Goal: Task Accomplishment & Management: Manage account settings

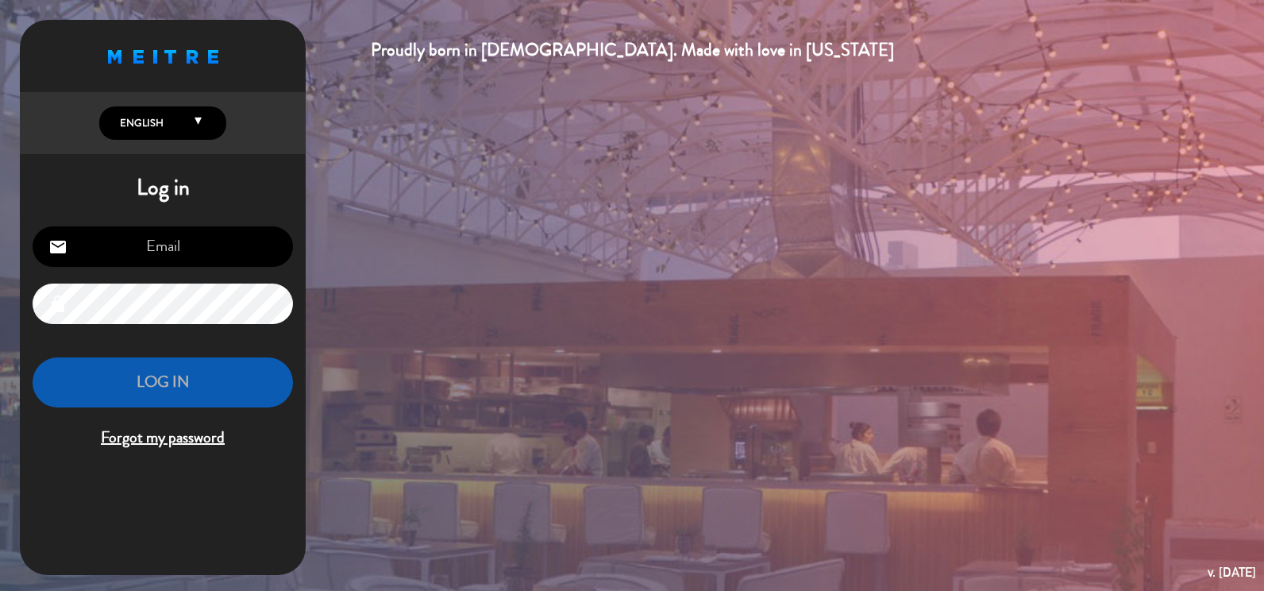
click at [204, 245] on input "email" at bounding box center [163, 246] width 261 height 41
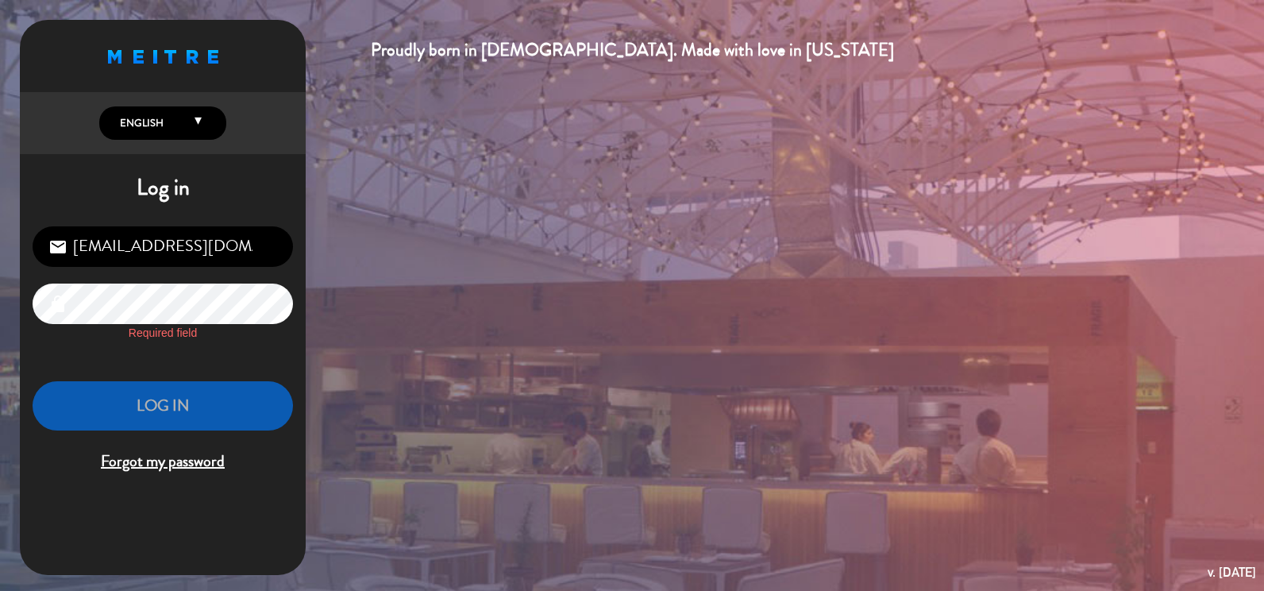
click at [169, 219] on div "[EMAIL_ADDRESS][DOMAIN_NAME] email lock Required field LOG IN Forgot my password" at bounding box center [163, 350] width 286 height 273
click at [185, 262] on input "[EMAIL_ADDRESS][DOMAIN_NAME]" at bounding box center [163, 246] width 261 height 41
drag, startPoint x: 232, startPoint y: 245, endPoint x: 218, endPoint y: 251, distance: 14.9
click at [232, 245] on input "[EMAIL_ADDRESS][DOMAIN_NAME]" at bounding box center [163, 246] width 261 height 41
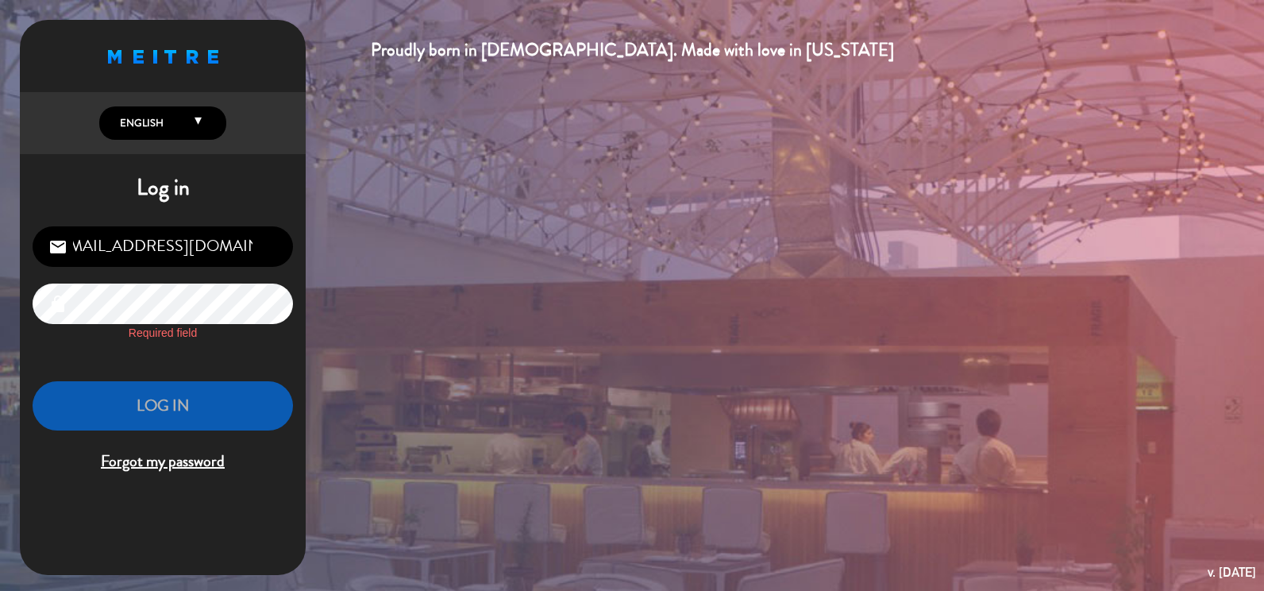
drag, startPoint x: 78, startPoint y: 247, endPoint x: 280, endPoint y: 264, distance: 202.4
click at [280, 264] on input "[EMAIL_ADDRESS][DOMAIN_NAME]" at bounding box center [163, 246] width 261 height 41
type input "g"
click at [232, 272] on div "email lock Required field LOG IN Forgot my password" at bounding box center [163, 350] width 286 height 273
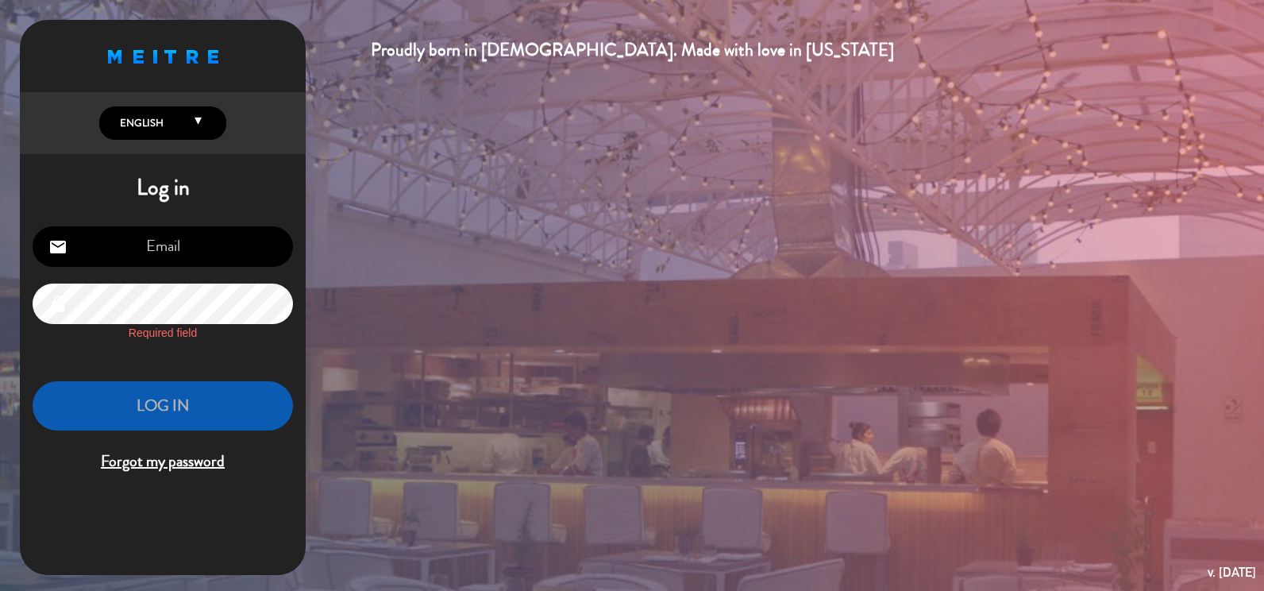
click at [220, 250] on input "email" at bounding box center [163, 246] width 261 height 41
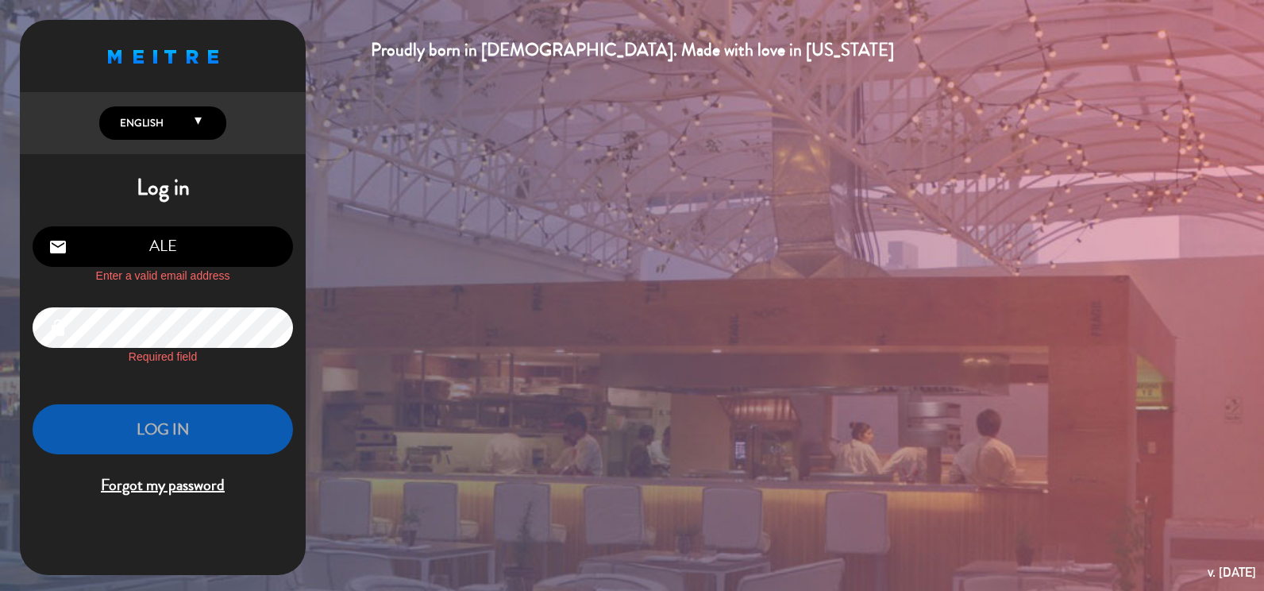
type input "[PERSON_NAME][EMAIL_ADDRESS][PERSON_NAME][PERSON_NAME][DOMAIN_NAME]"
